Goal: Task Accomplishment & Management: Manage account settings

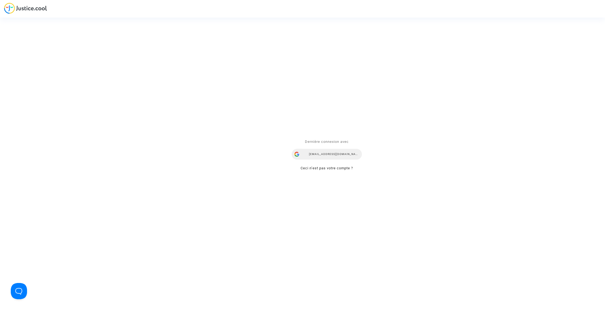
click at [351, 157] on div "[EMAIL_ADDRESS][DOMAIN_NAME]" at bounding box center [327, 154] width 70 height 11
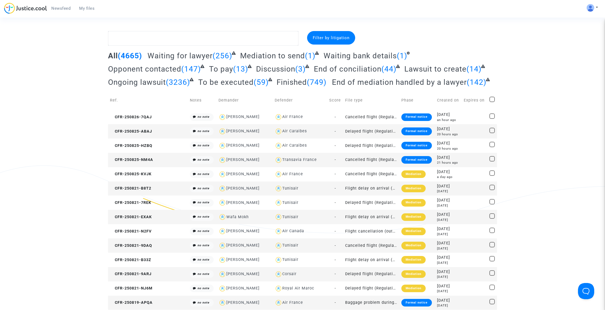
click at [184, 35] on textarea at bounding box center [203, 38] width 191 height 15
paste textarea "Mabrouk"
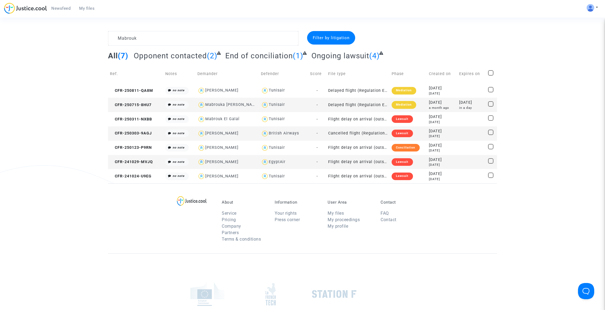
click at [250, 164] on div "Wiam Mabrouki" at bounding box center [228, 162] width 60 height 8
type textarea "Mabrouk @"Wiam Mabrouki" @"Pitcher Avocat""
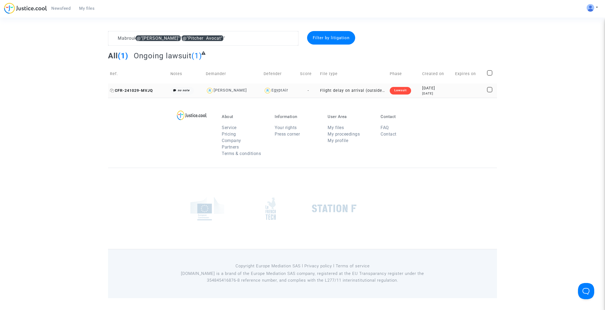
click at [148, 90] on span "CFR-241029-MVJQ" at bounding box center [131, 90] width 43 height 5
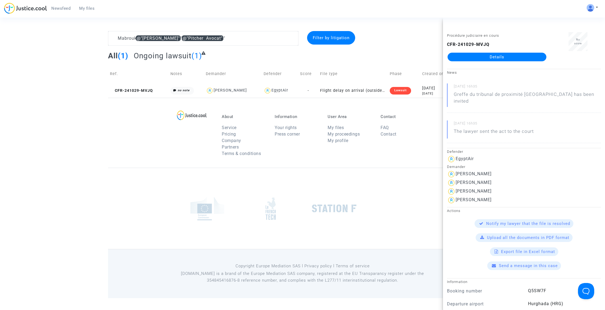
click at [473, 59] on link "Details" at bounding box center [497, 57] width 99 height 9
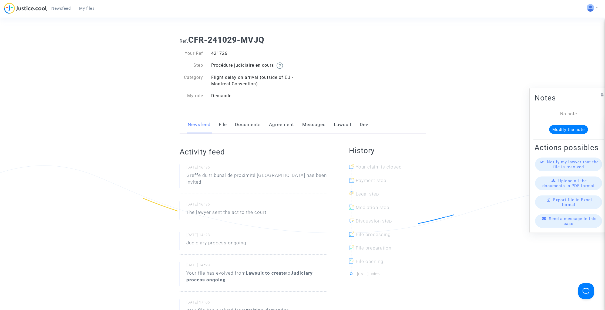
click at [344, 125] on link "Lawsuit" at bounding box center [343, 125] width 18 height 18
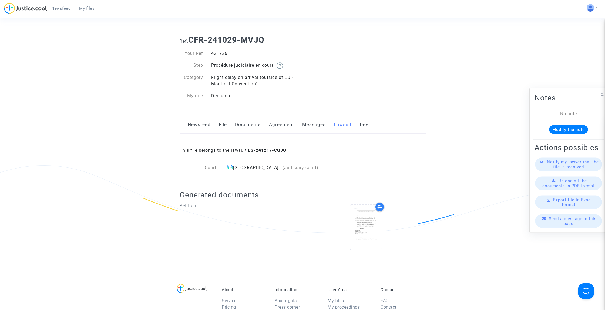
scroll to position [54, 0]
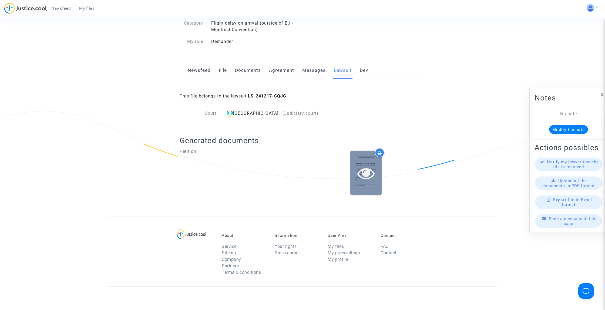
click at [365, 184] on div at bounding box center [366, 173] width 31 height 45
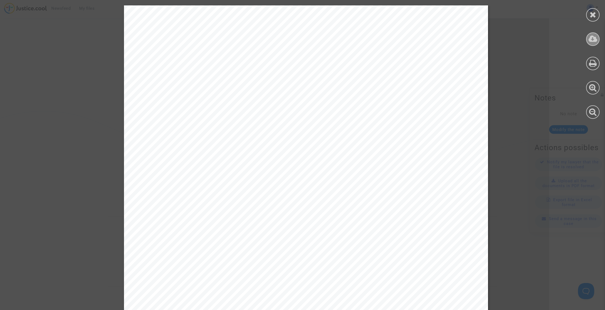
click at [595, 43] on icon at bounding box center [593, 39] width 9 height 8
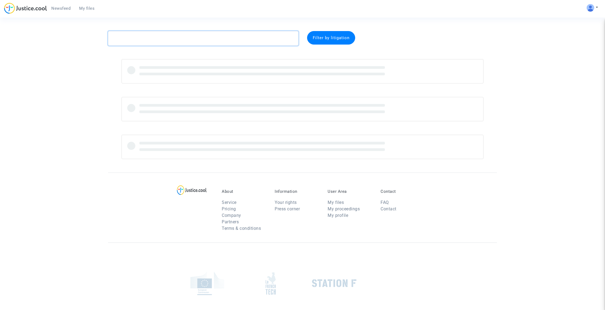
click at [268, 32] on textarea at bounding box center [203, 38] width 191 height 15
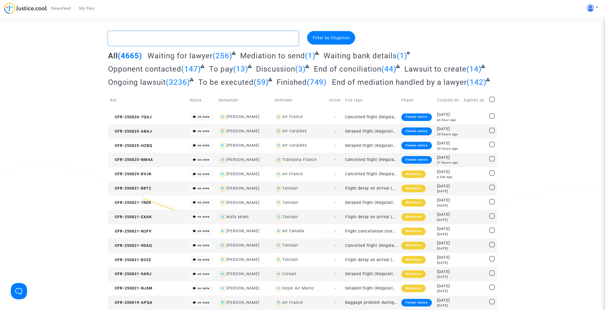
paste textarea "Nda"
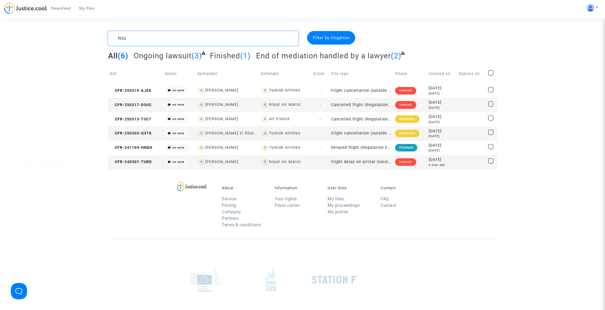
type textarea "Nda"
click at [251, 40] on textarea at bounding box center [203, 38] width 191 height 15
paste textarea "Appoline"
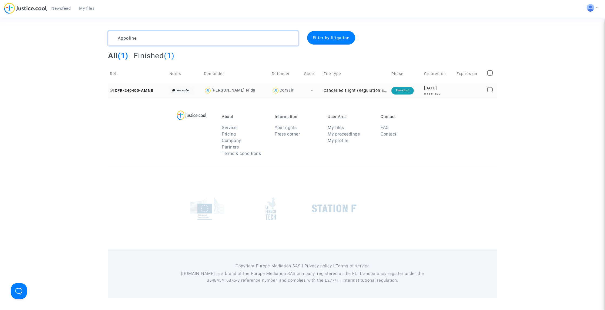
type textarea "Appoline"
click at [142, 91] on span "CFR-240405-AMNB" at bounding box center [132, 90] width 44 height 5
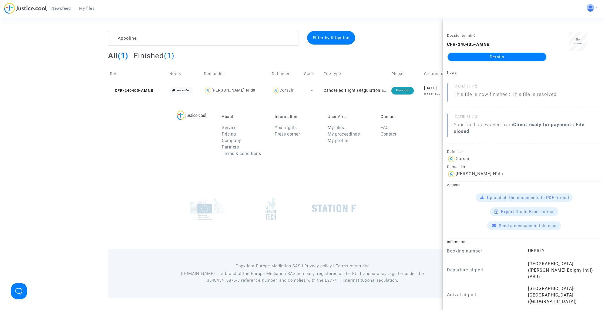
click at [492, 58] on link "Details" at bounding box center [497, 57] width 99 height 9
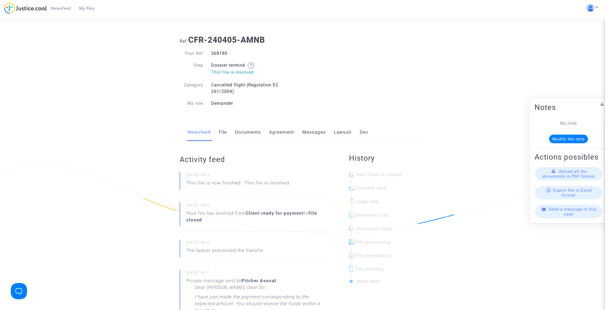
click at [273, 132] on link "Agreement" at bounding box center [281, 133] width 25 height 18
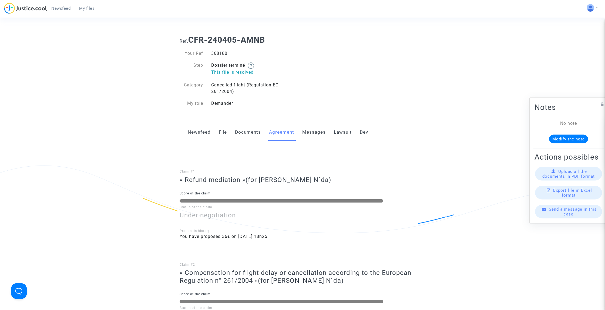
click at [340, 134] on link "Lawsuit" at bounding box center [343, 133] width 18 height 18
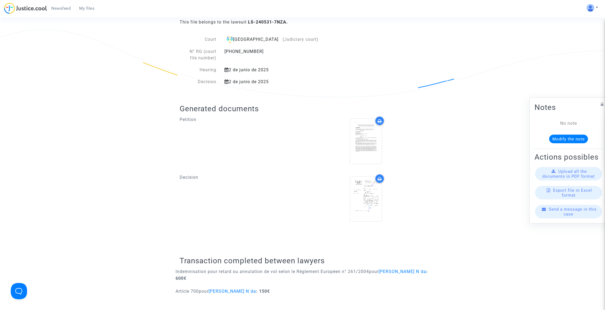
scroll to position [157, 0]
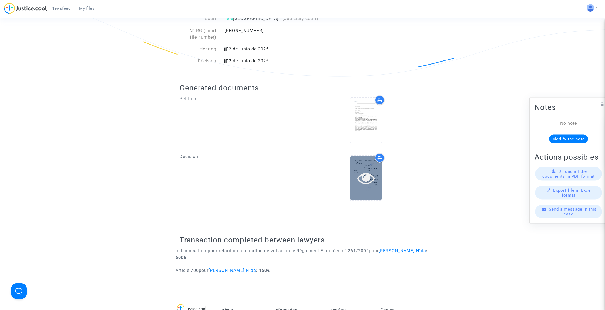
click at [364, 182] on icon at bounding box center [367, 177] width 18 height 17
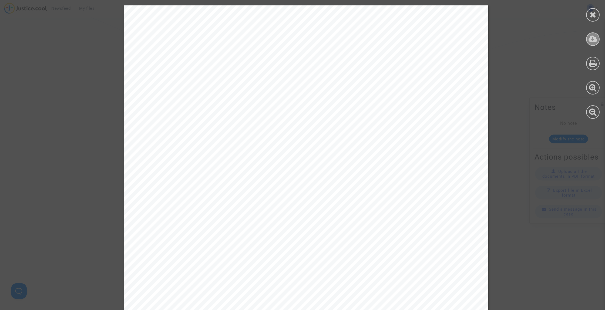
click at [591, 38] on icon at bounding box center [593, 39] width 9 height 8
